Goal: Task Accomplishment & Management: Use online tool/utility

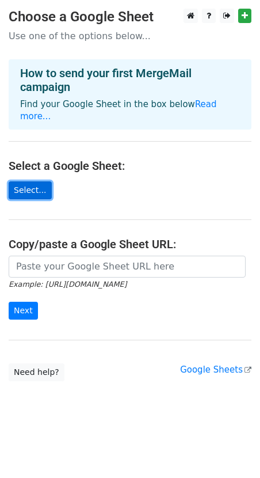
click at [21, 184] on link "Select..." at bounding box center [30, 191] width 43 height 18
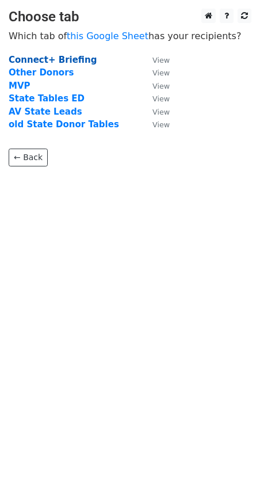
click at [73, 60] on strong "Connect+ Briefing" at bounding box center [53, 60] width 88 height 10
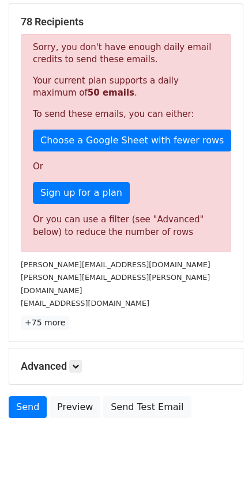
scroll to position [240, 0]
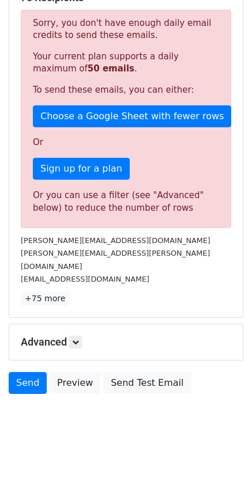
click at [84, 435] on html "New Campaign Daily emails left: 50 Google Sheet: 2024 Funders Landscape 1. Writ…" at bounding box center [126, 126] width 252 height 732
click at [129, 292] on p "+75 more" at bounding box center [126, 299] width 210 height 14
